Goal: Navigation & Orientation: Go to known website

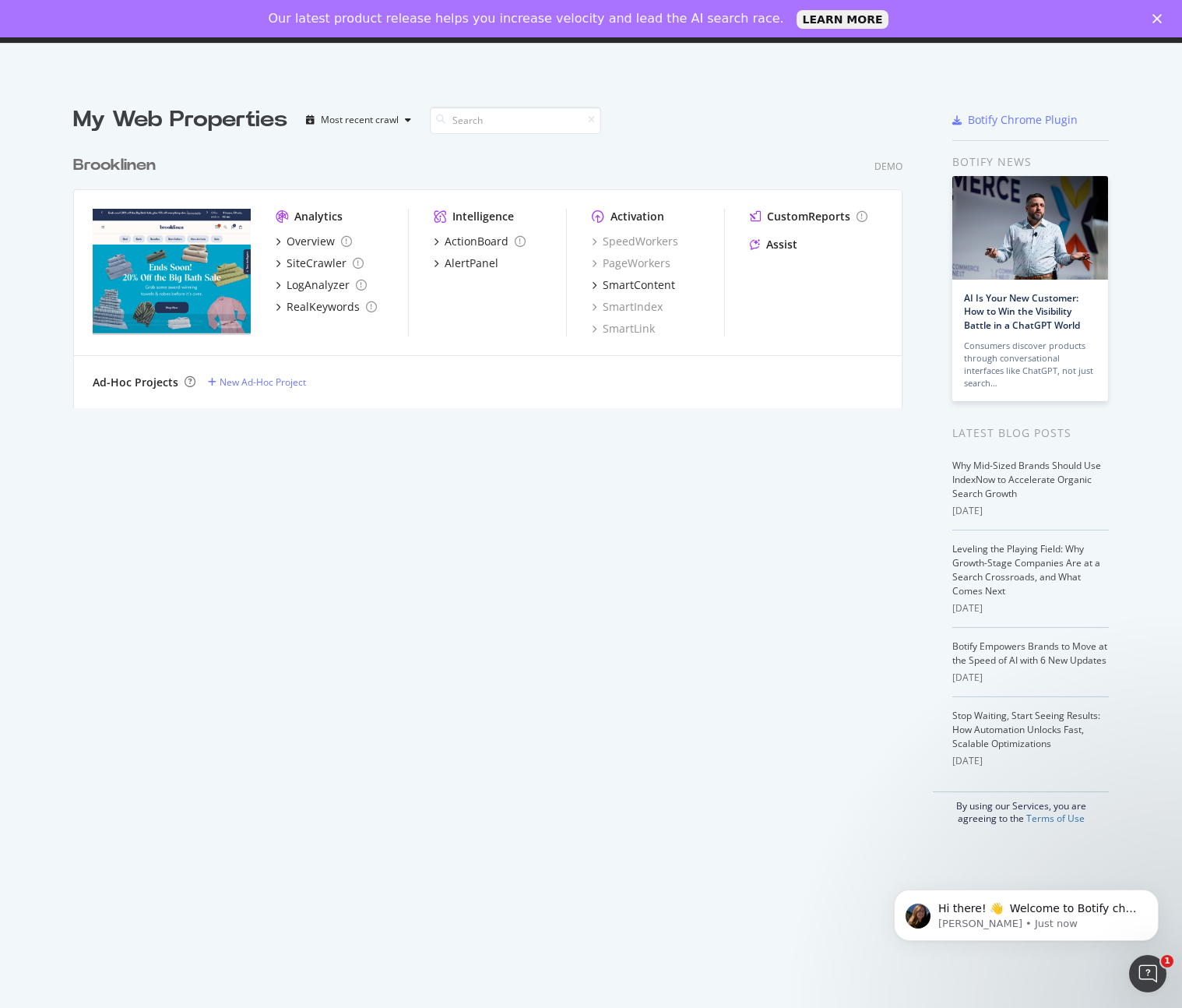
click at [383, 173] on div "Brooklinen Demo" at bounding box center [488, 166] width 830 height 23
